Goal: Task Accomplishment & Management: Use online tool/utility

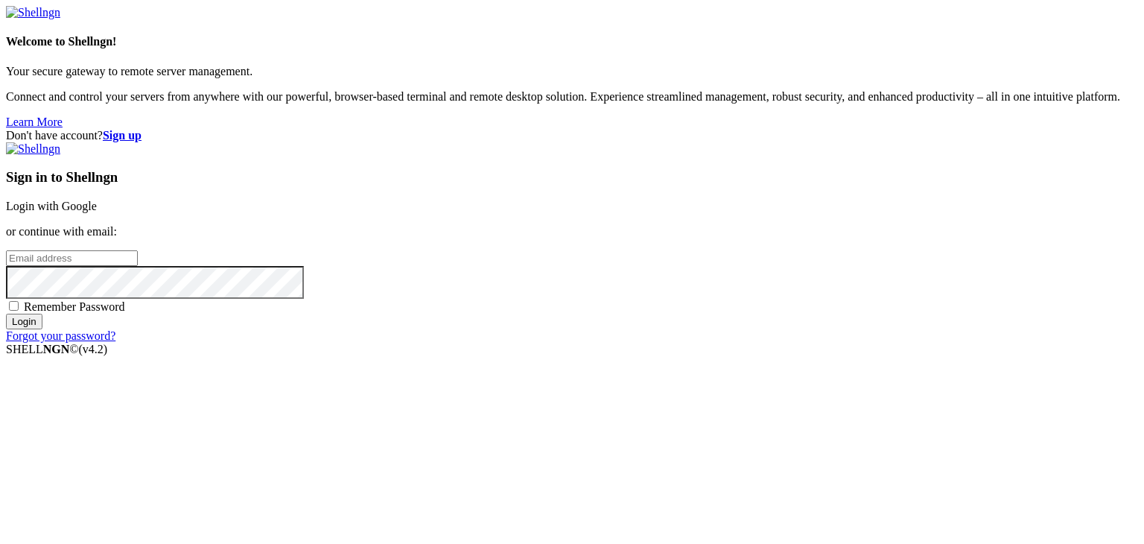
click at [138, 258] on input "email" at bounding box center [72, 258] width 132 height 16
type input "[EMAIL_ADDRESS][DOMAIN_NAME]"
click at [125, 313] on span "Remember Password" at bounding box center [74, 306] width 101 height 13
click at [19, 311] on input "Remember Password" at bounding box center [14, 306] width 10 height 10
checkbox input "true"
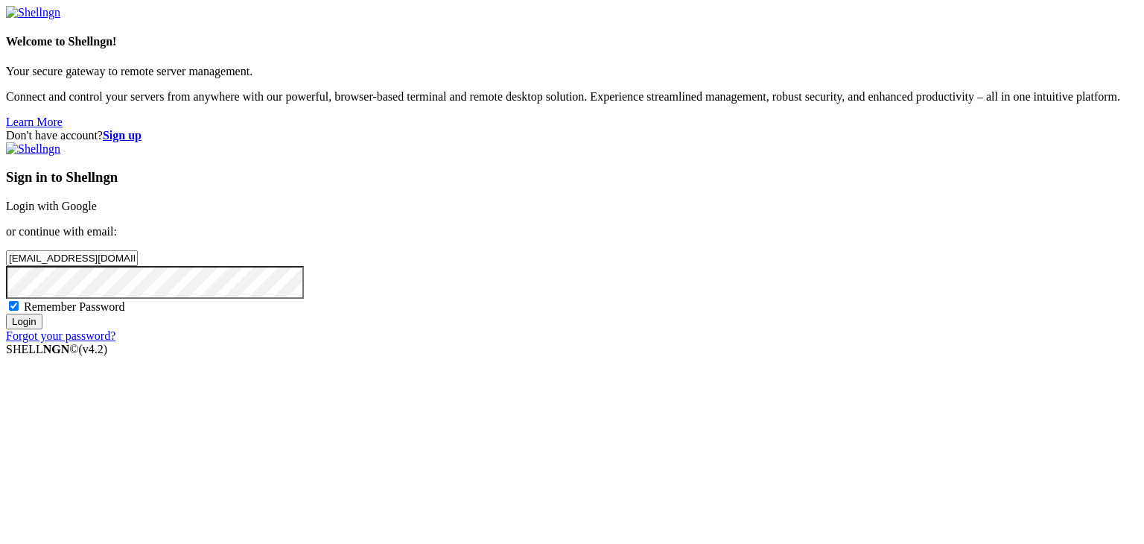
click at [42, 329] on input "Login" at bounding box center [24, 322] width 36 height 16
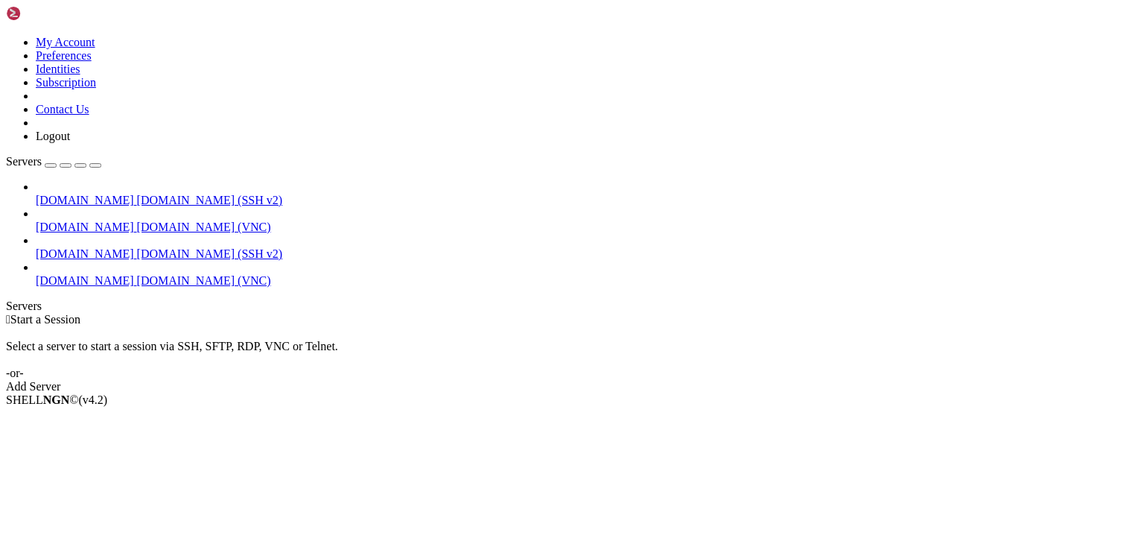
click at [137, 274] on span "[DOMAIN_NAME] (VNC)" at bounding box center [204, 280] width 134 height 13
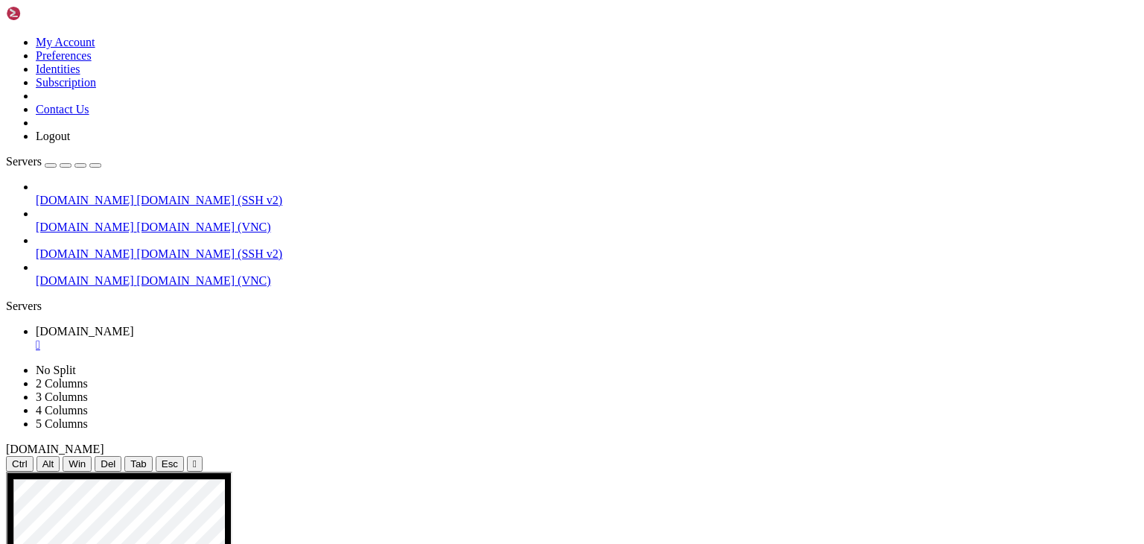
click at [277, 338] on div "" at bounding box center [587, 344] width 1102 height 13
